Goal: Transaction & Acquisition: Subscribe to service/newsletter

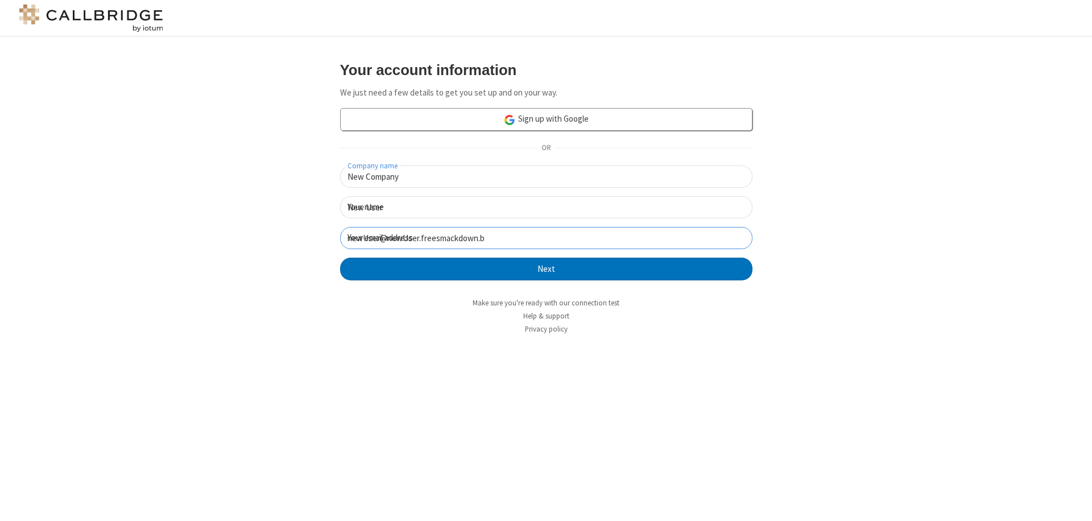
click button "Next" at bounding box center [546, 269] width 412 height 23
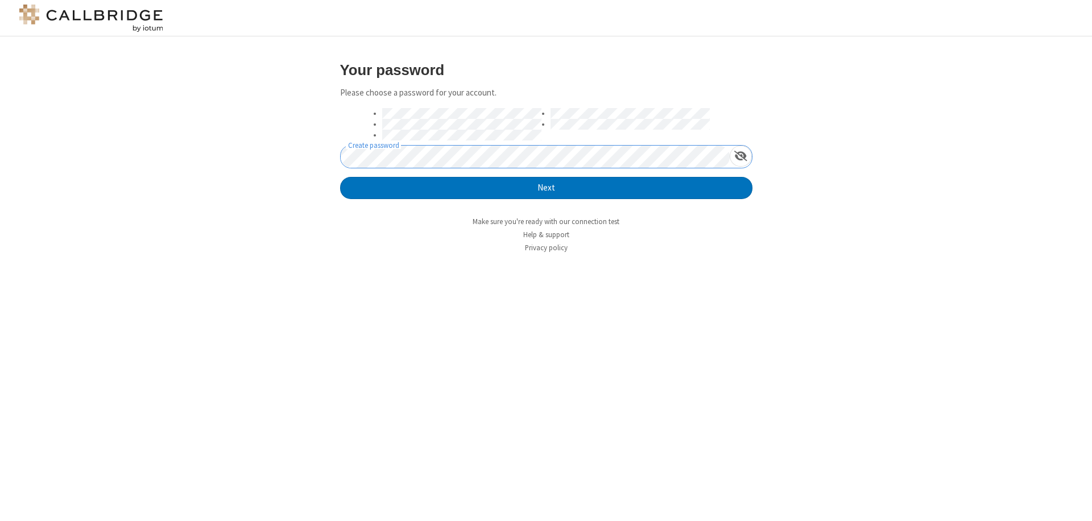
click button "Next" at bounding box center [546, 188] width 412 height 23
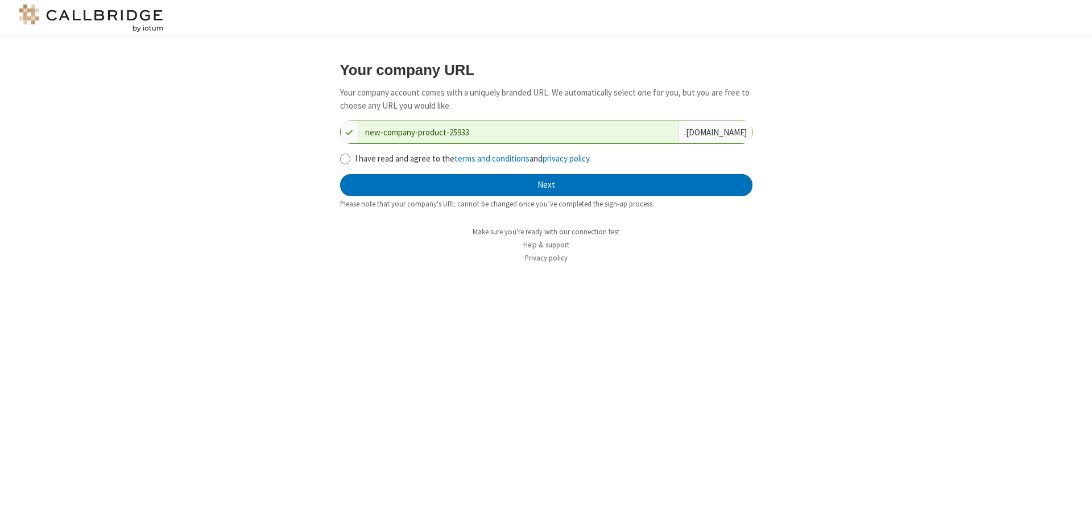
click at [345, 158] on input "I have read and agree to the terms and conditions and privacy policy ." at bounding box center [345, 159] width 11 height 12
checkbox input "true"
click at [546, 185] on button "Next" at bounding box center [546, 185] width 412 height 23
